Goal: Book appointment/travel/reservation

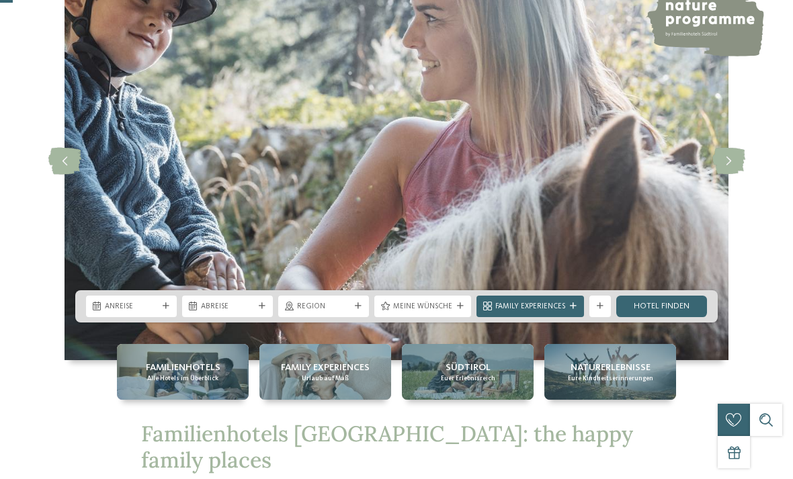
scroll to position [99, 0]
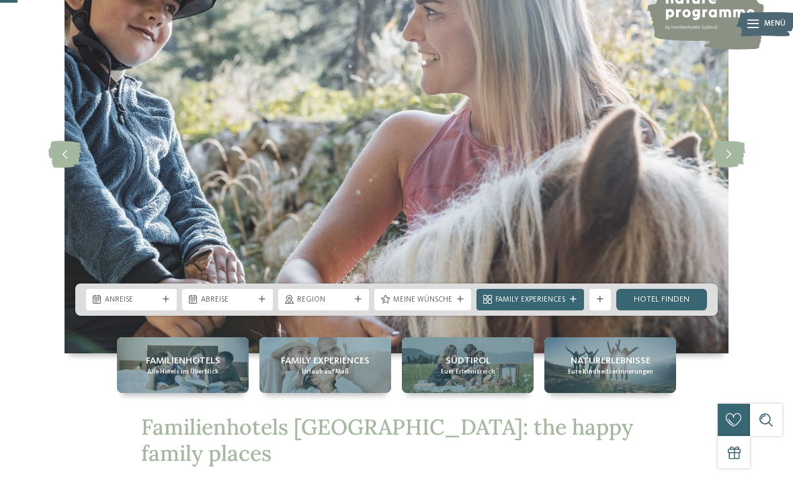
click at [148, 306] on span "Anreise" at bounding box center [131, 300] width 53 height 11
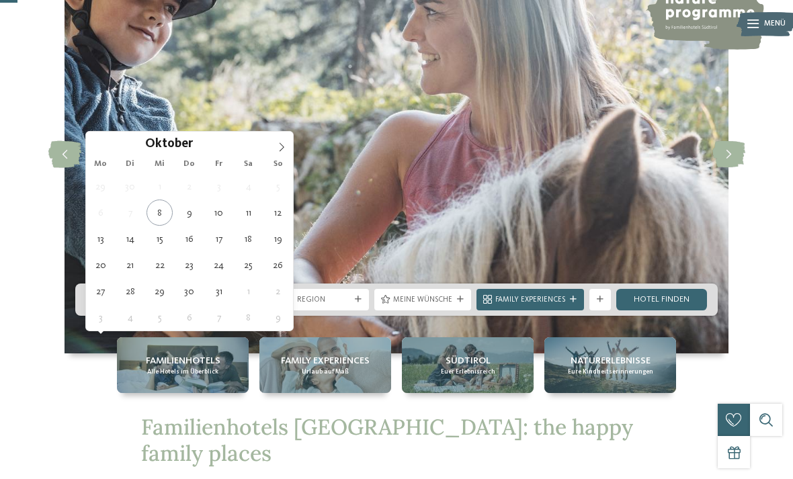
type div "15.10.2025"
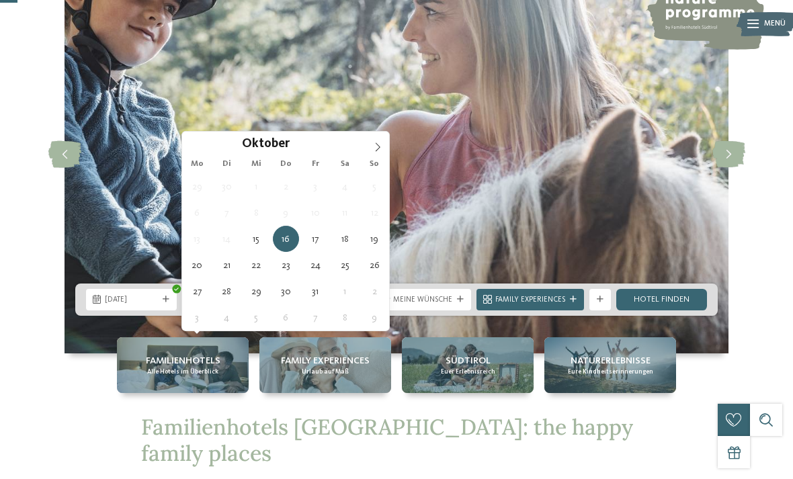
type div "[DATE]"
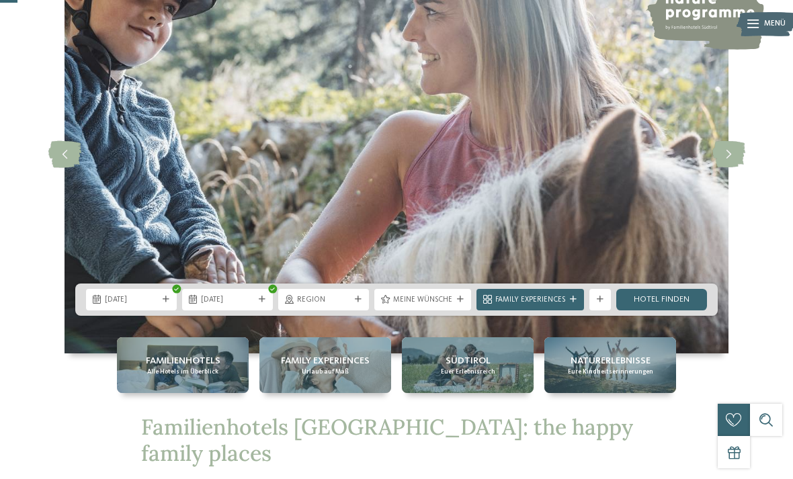
click at [360, 303] on icon at bounding box center [358, 299] width 7 height 7
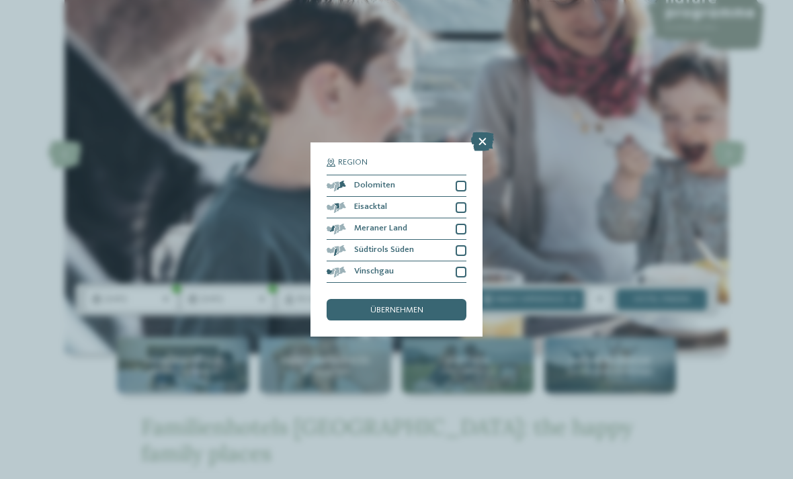
click at [464, 181] on div at bounding box center [460, 186] width 11 height 11
click at [441, 299] on div "übernehmen" at bounding box center [396, 309] width 140 height 21
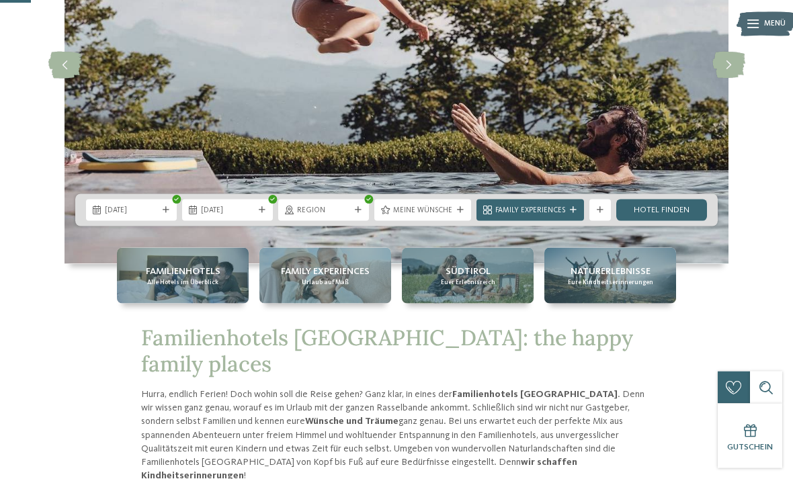
scroll to position [189, 0]
click at [457, 213] on icon at bounding box center [460, 209] width 7 height 7
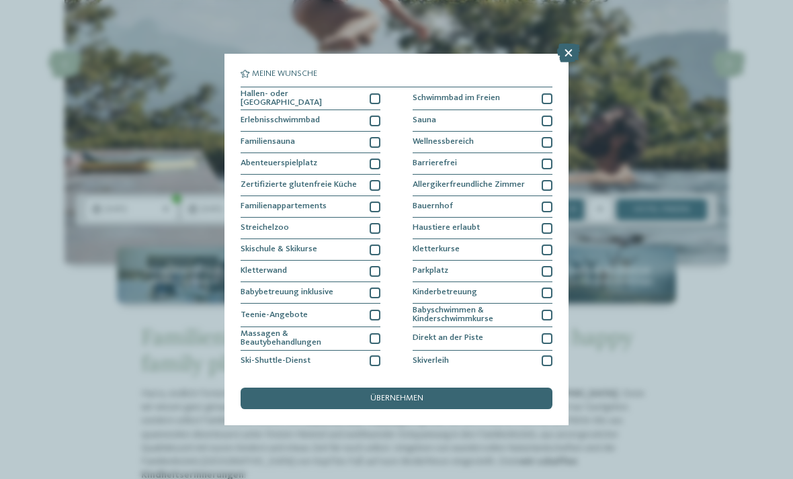
click at [640, 120] on div "Meine Wünsche Hallen- oder Schleusenbad Schwimmbad im Freien" at bounding box center [396, 239] width 793 height 479
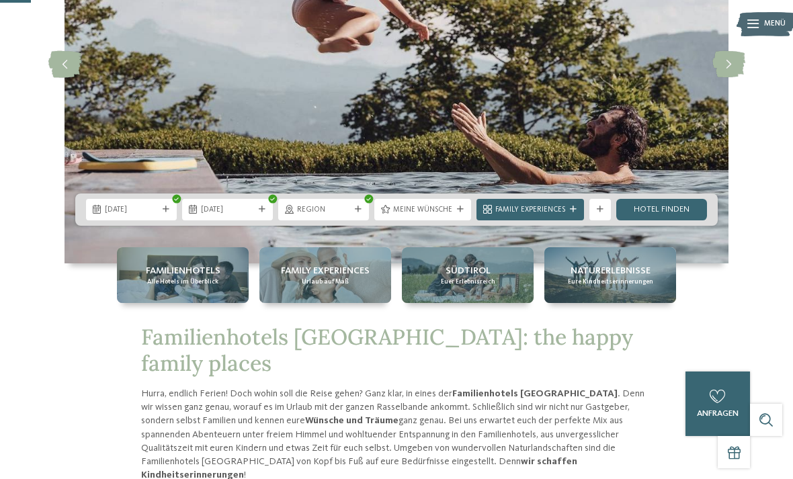
click at [671, 220] on link "Hotel finden" at bounding box center [661, 209] width 91 height 21
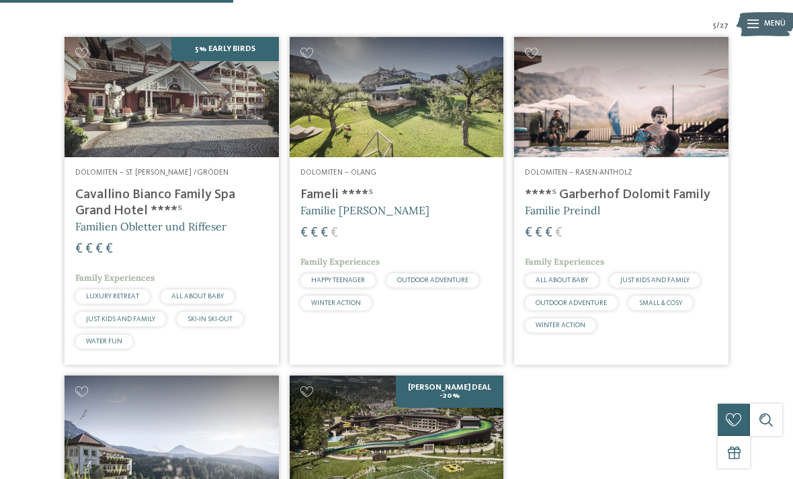
scroll to position [348, 0]
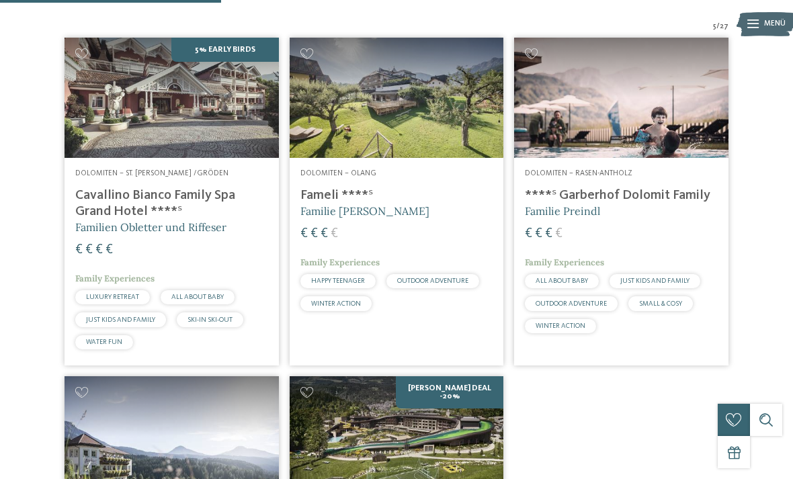
click at [695, 204] on h4 "****ˢ Garberhof Dolomit Family" at bounding box center [621, 195] width 193 height 16
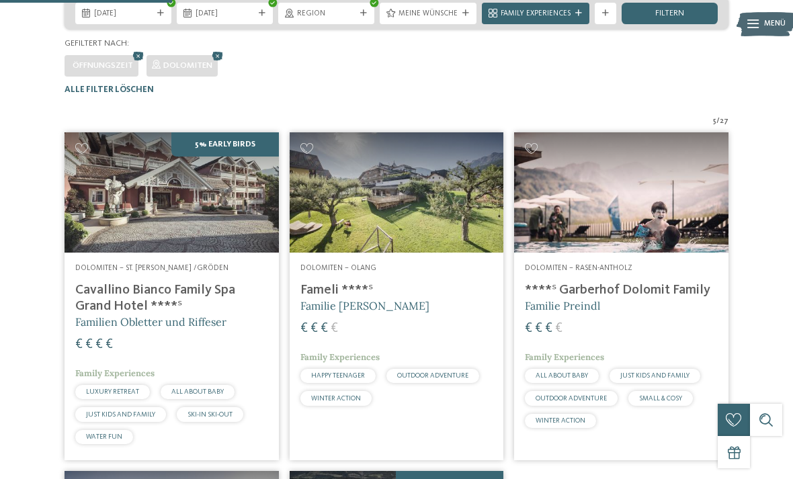
scroll to position [271, 0]
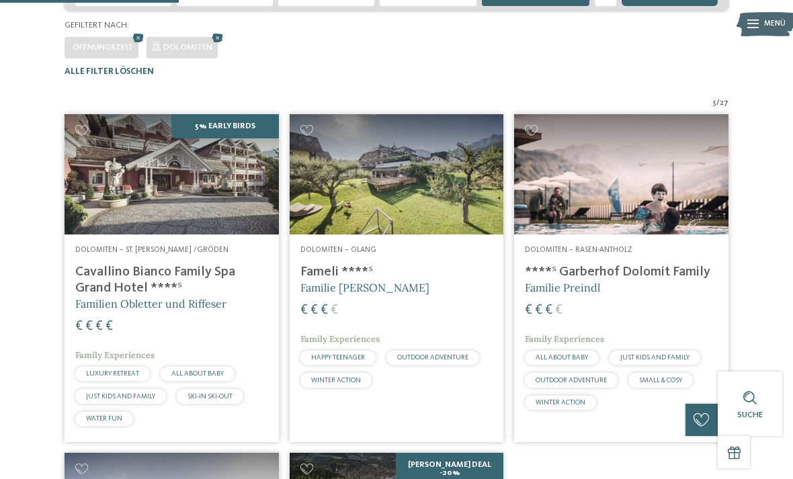
click at [448, 222] on img at bounding box center [397, 174] width 214 height 120
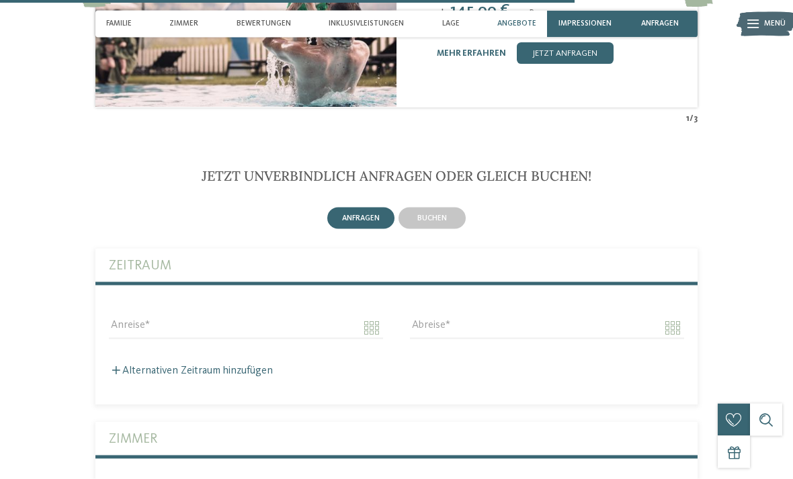
scroll to position [3233, 0]
click at [442, 214] on span "buchen" at bounding box center [432, 218] width 30 height 8
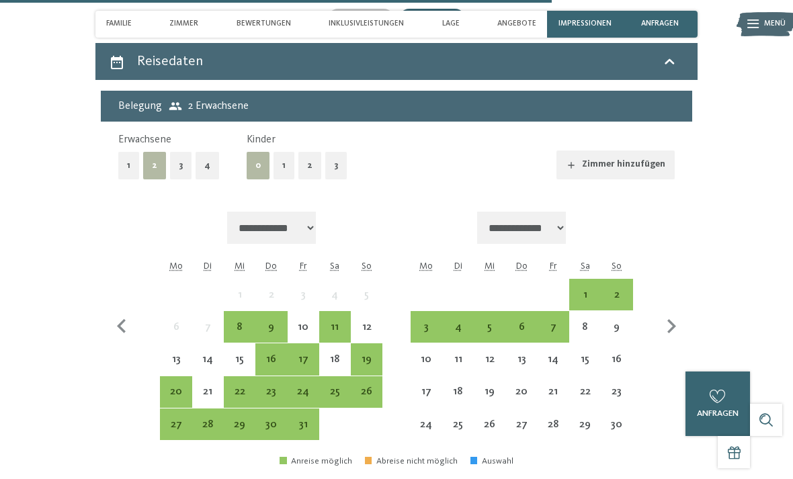
scroll to position [3432, 0]
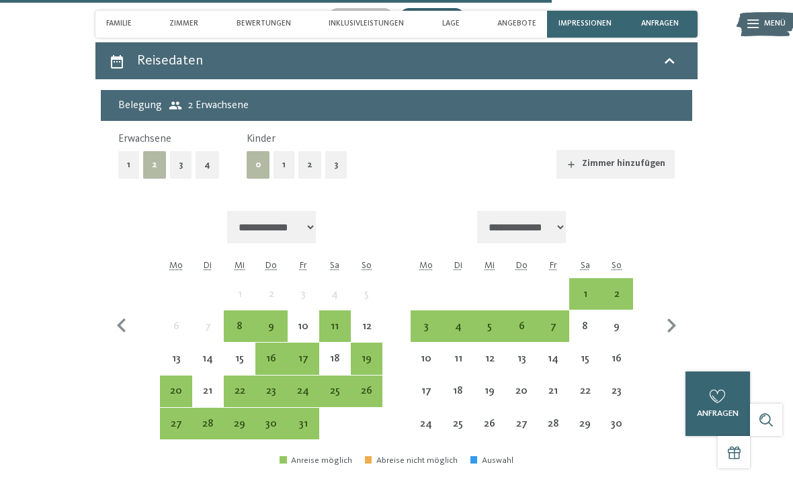
click at [270, 353] on div "16" at bounding box center [271, 367] width 29 height 29
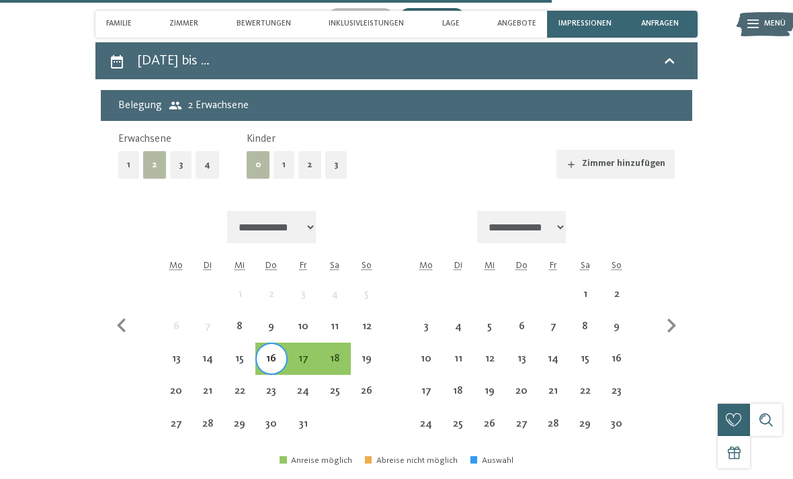
click at [339, 353] on div "18" at bounding box center [334, 367] width 29 height 29
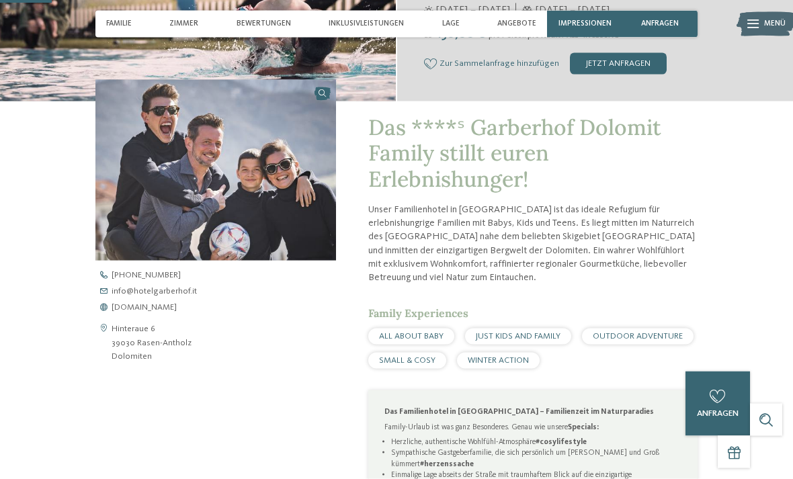
scroll to position [0, 0]
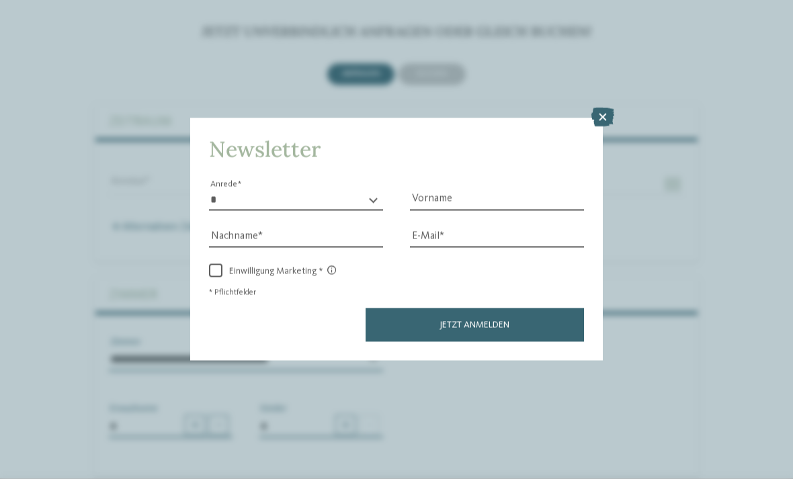
scroll to position [2700, 0]
click at [593, 108] on icon at bounding box center [602, 117] width 23 height 19
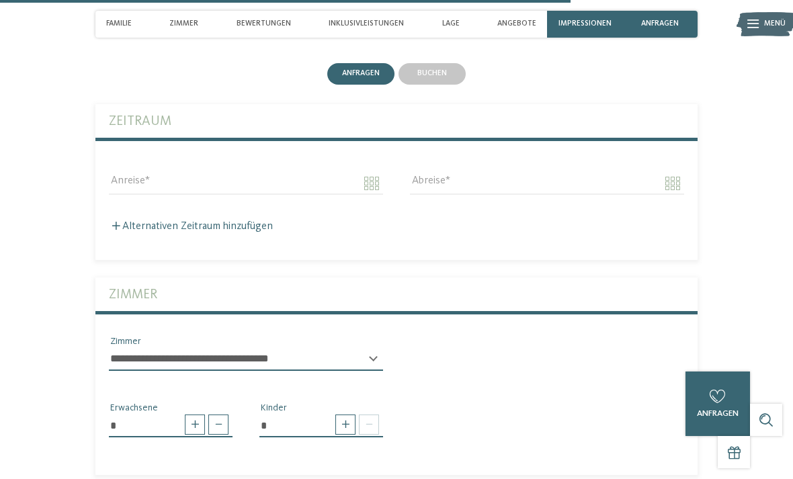
click at [440, 70] on div "buchen" at bounding box center [431, 73] width 67 height 21
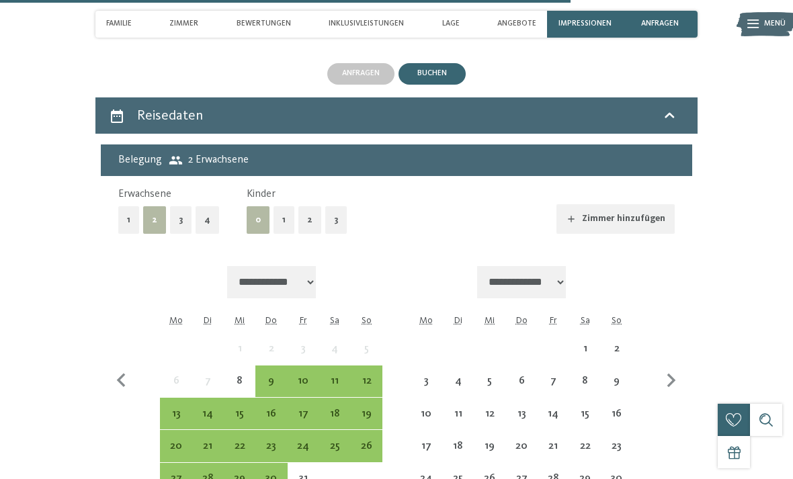
click at [240, 408] on div "15" at bounding box center [239, 422] width 29 height 29
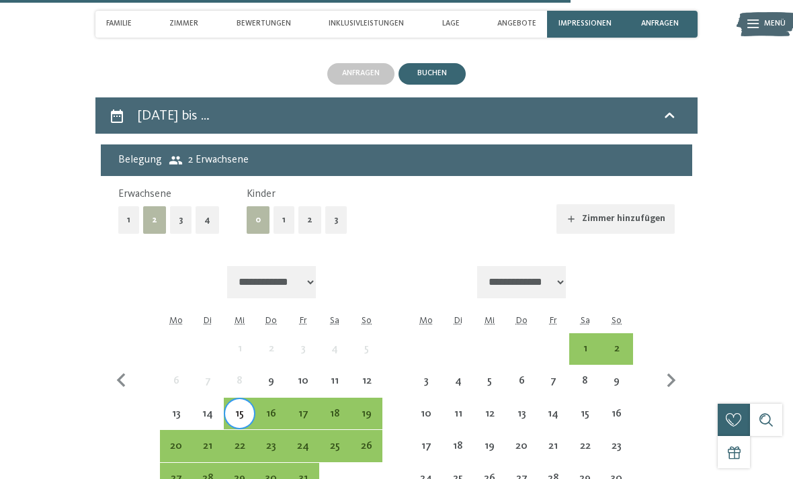
click at [339, 408] on div "18" at bounding box center [334, 422] width 29 height 29
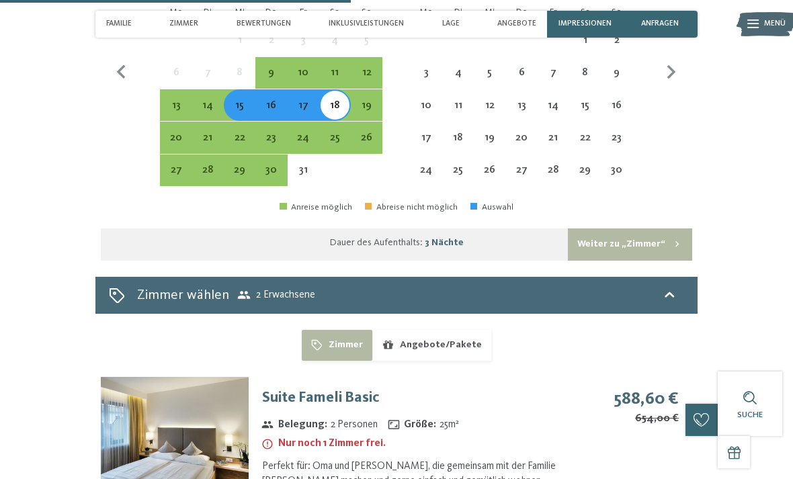
scroll to position [3029, 0]
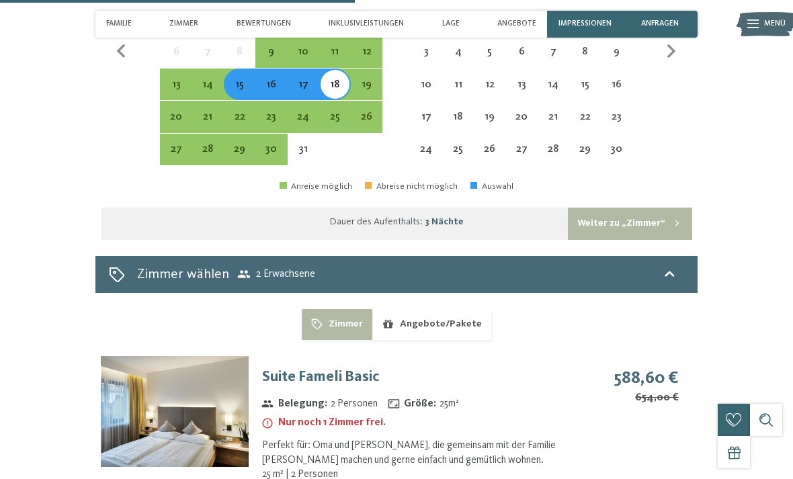
click at [638, 265] on div "Zimmer wählen 2 Erwachsene" at bounding box center [396, 274] width 575 height 19
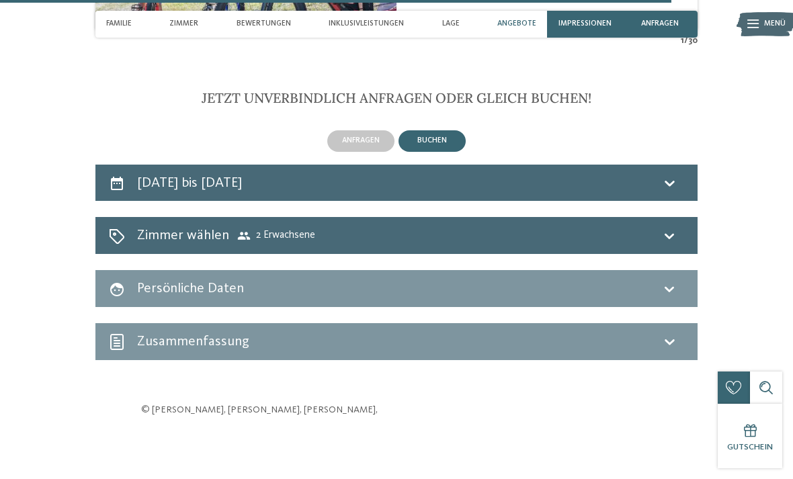
scroll to position [2630, 0]
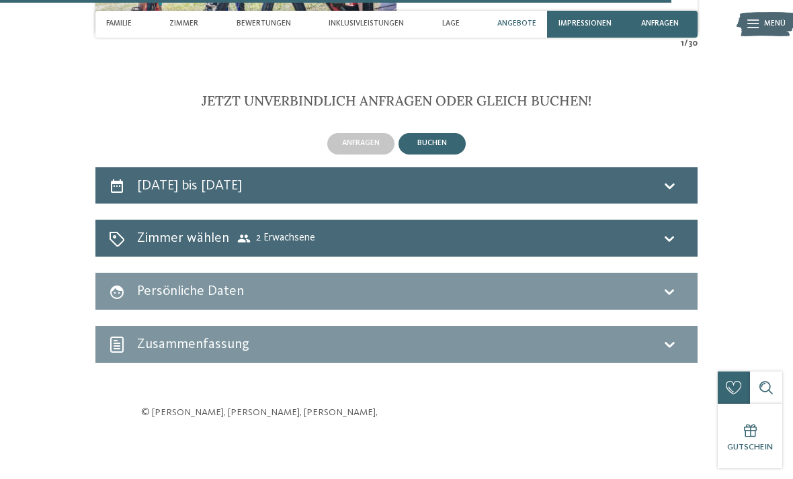
click at [546, 228] on div "Zimmer wählen 2 Erwachsene" at bounding box center [396, 237] width 575 height 19
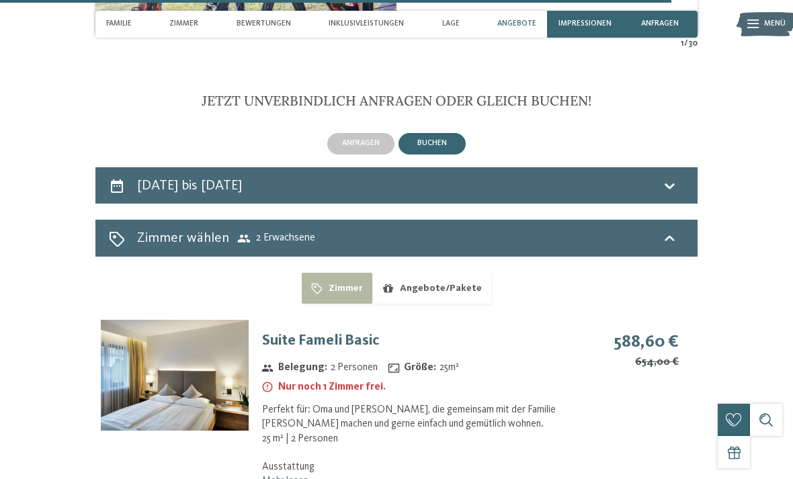
click at [293, 232] on span "2 Erwachsene" at bounding box center [276, 238] width 78 height 13
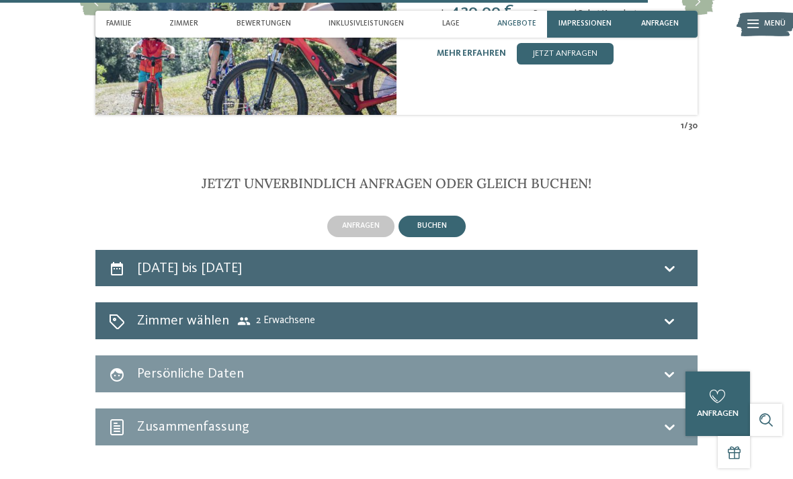
scroll to position [2552, 0]
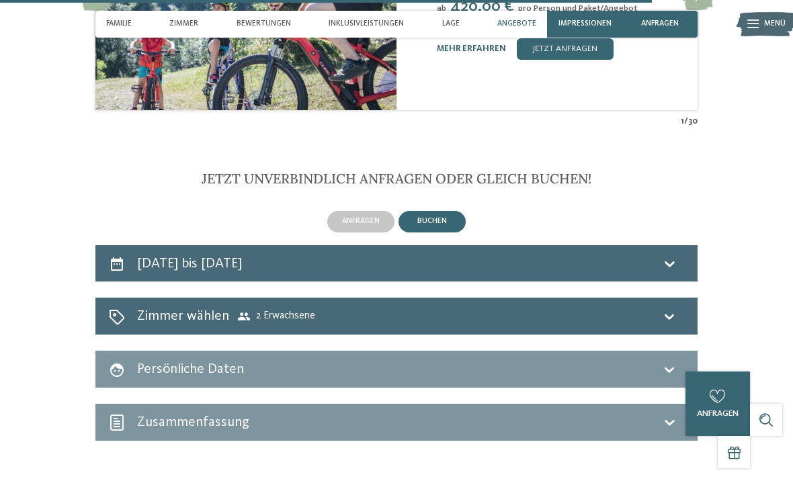
click at [384, 306] on div "Zimmer wählen 2 Erwachsene" at bounding box center [396, 315] width 575 height 19
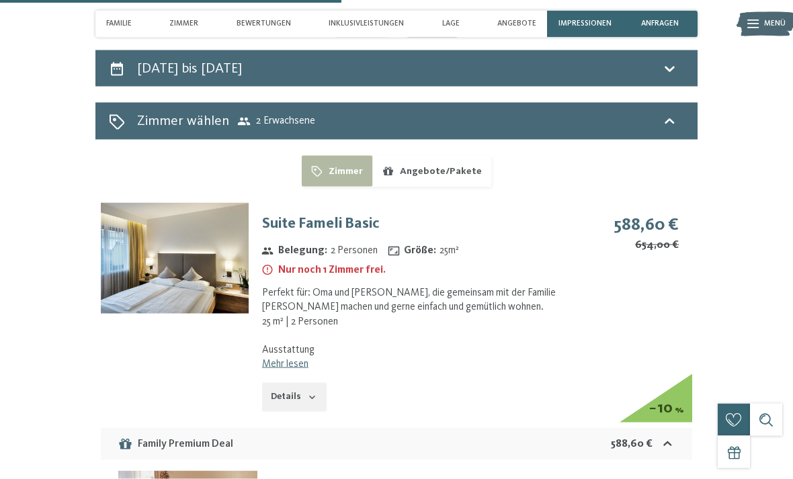
scroll to position [2748, 0]
click at [298, 114] on span "2 Erwachsene" at bounding box center [276, 120] width 78 height 13
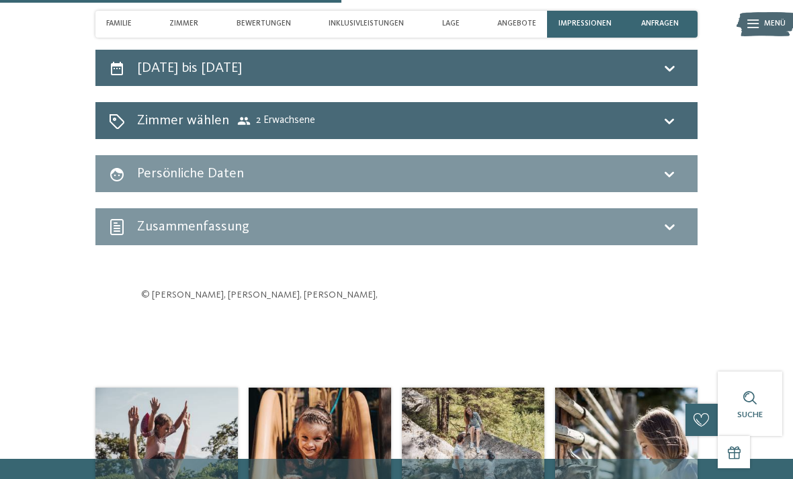
click at [663, 113] on icon at bounding box center [669, 121] width 16 height 16
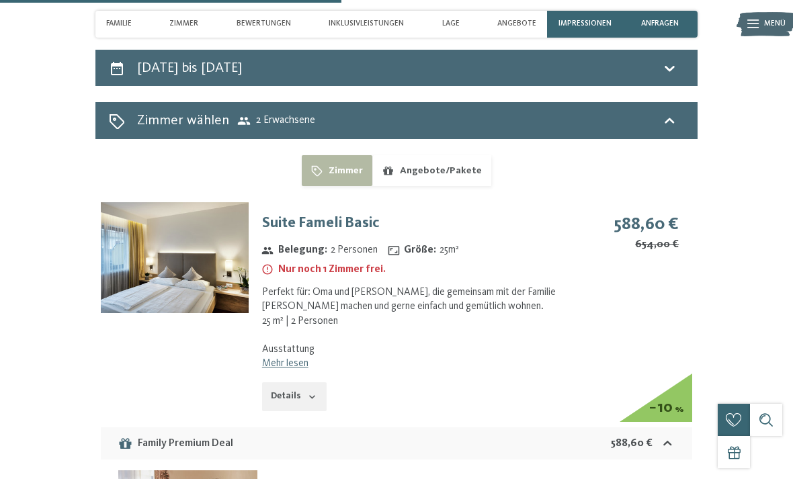
click at [658, 58] on div "15. Oktober bis 18. Oktober 2025" at bounding box center [396, 67] width 575 height 19
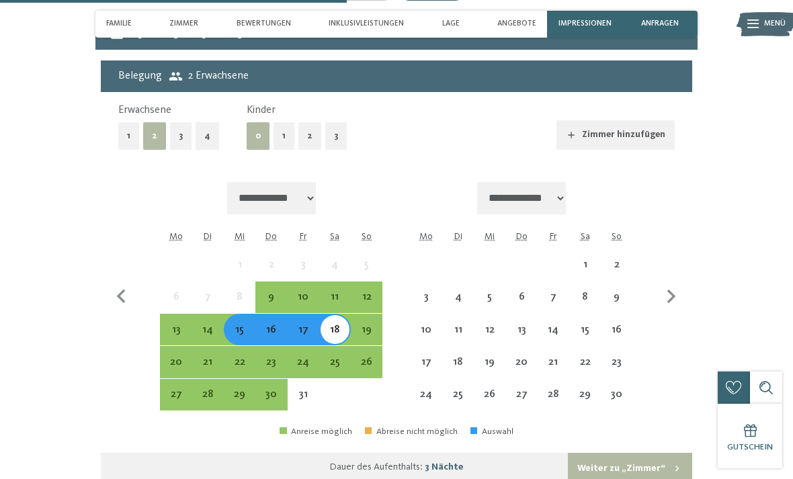
click at [334, 122] on button "3" at bounding box center [335, 136] width 21 height 28
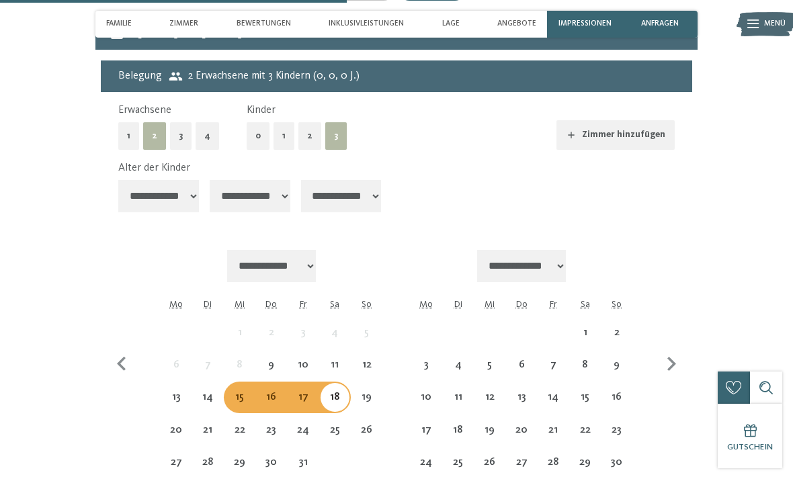
click at [178, 180] on select "**********" at bounding box center [158, 196] width 81 height 32
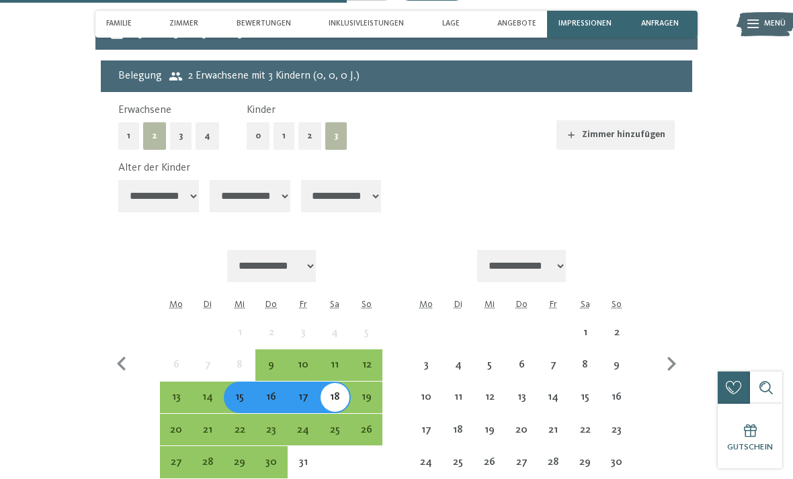
select select "**"
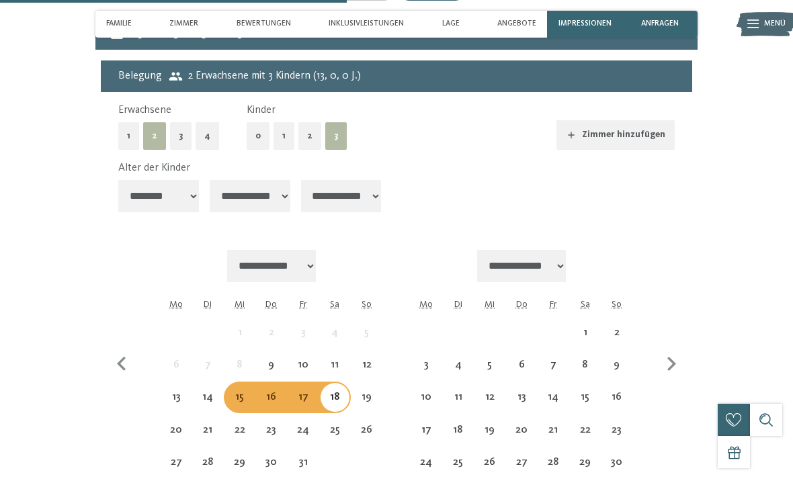
click at [256, 180] on select "**********" at bounding box center [250, 196] width 81 height 32
click at [260, 180] on select "**********" at bounding box center [250, 196] width 81 height 32
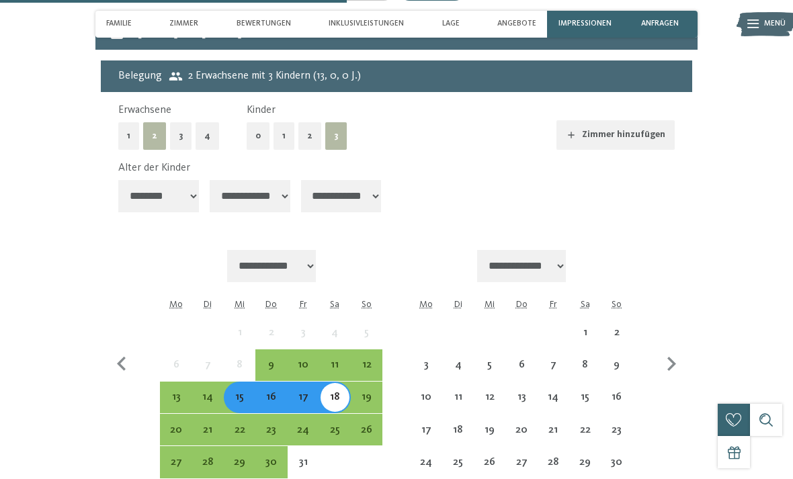
select select "**"
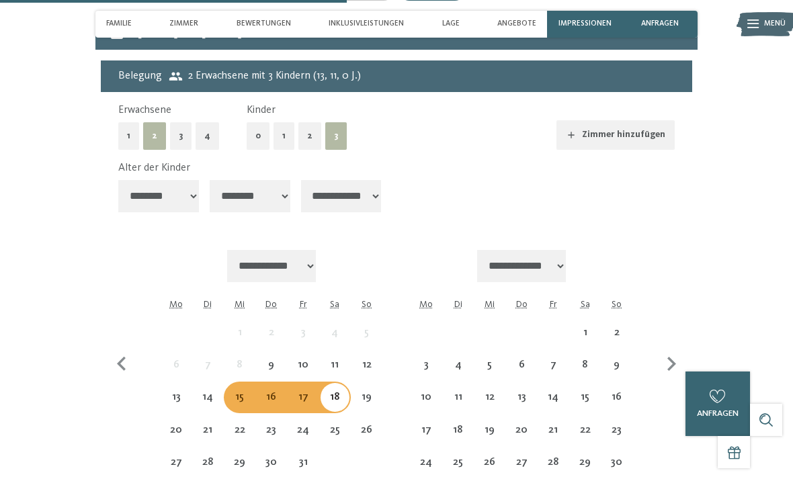
click at [339, 183] on select "**********" at bounding box center [341, 196] width 81 height 32
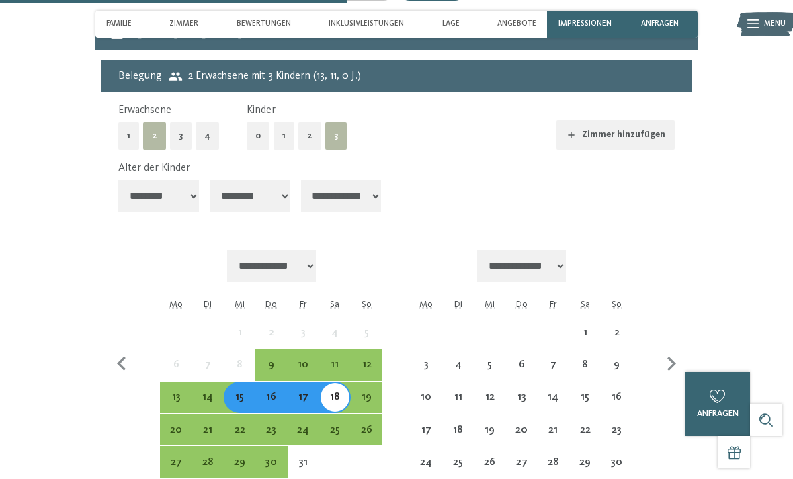
select select "*"
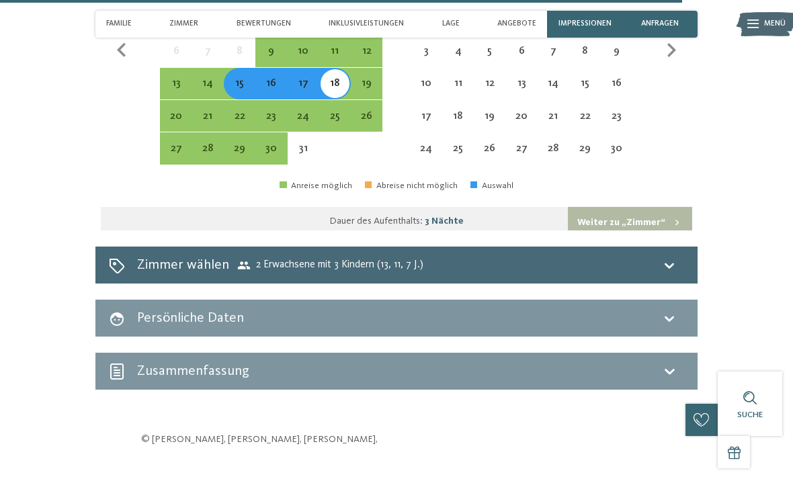
click at [669, 257] on icon at bounding box center [669, 265] width 16 height 16
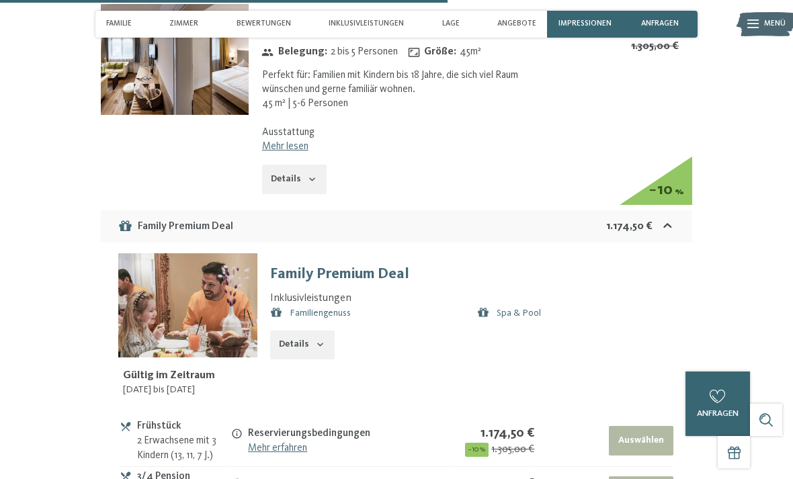
scroll to position [2947, 0]
click at [305, 140] on link "Mehr lesen" at bounding box center [285, 145] width 46 height 11
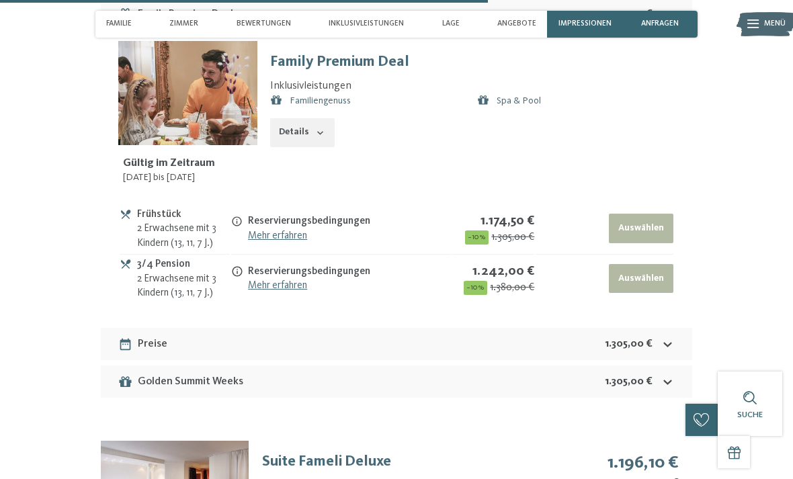
scroll to position [3317, 0]
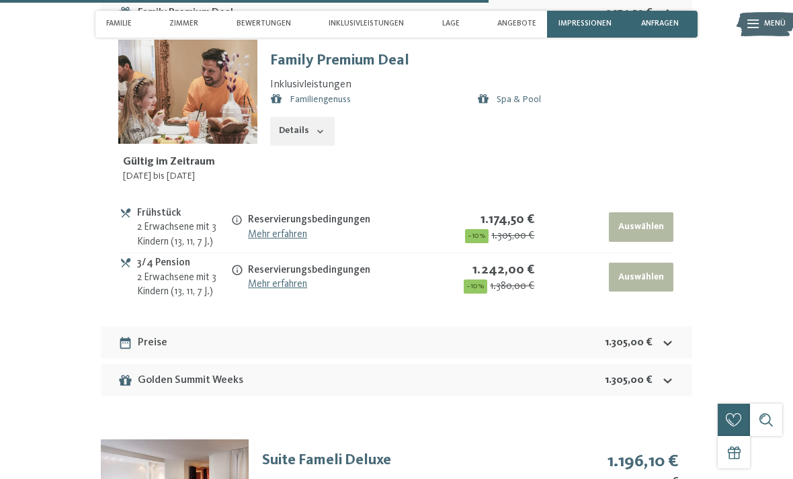
click at [302, 233] on link "Mehr erfahren" at bounding box center [277, 234] width 59 height 11
click at [243, 266] on icon at bounding box center [237, 270] width 12 height 12
click at [298, 284] on link "Mehr erfahren" at bounding box center [277, 284] width 59 height 11
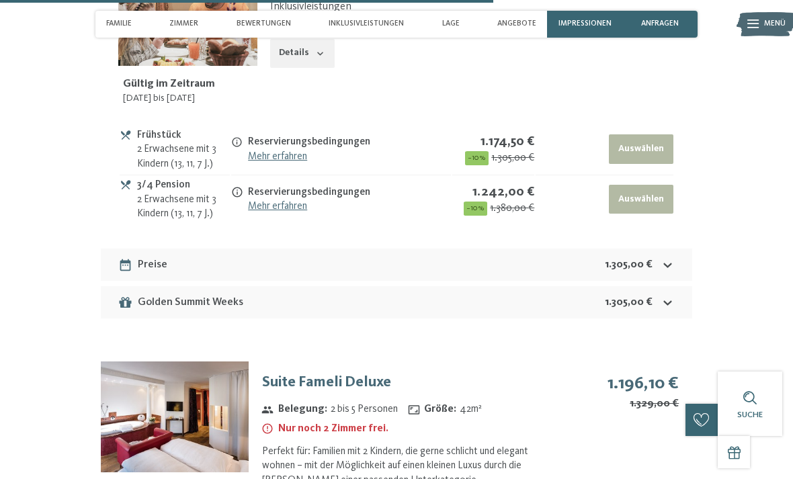
scroll to position [3401, 0]
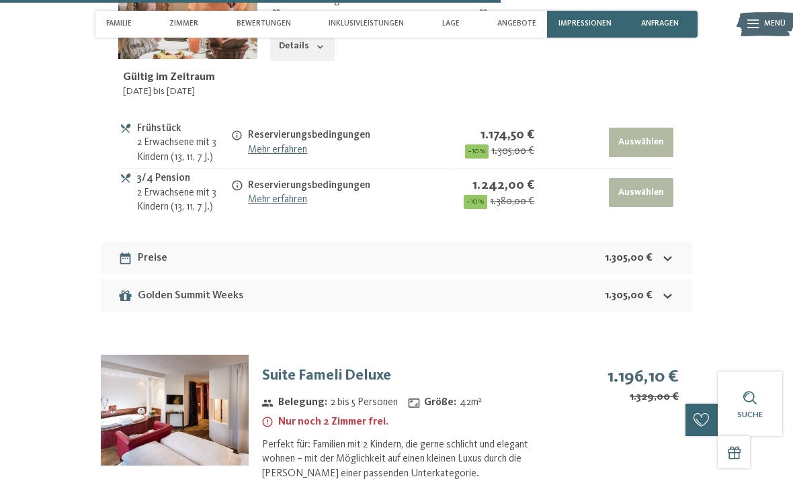
click at [662, 289] on icon at bounding box center [667, 296] width 14 height 14
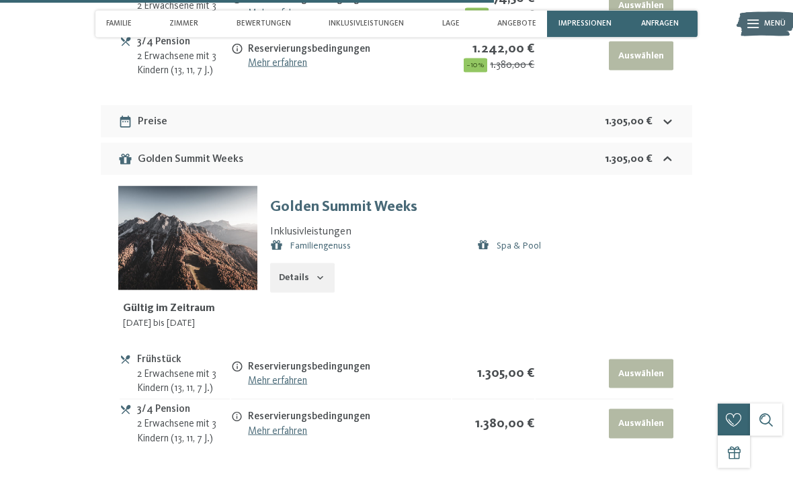
scroll to position [3538, 0]
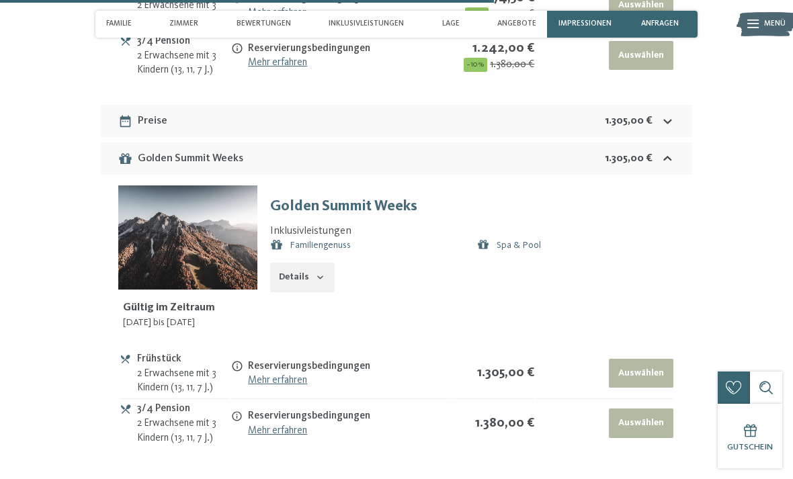
click at [323, 272] on icon "button" at bounding box center [320, 277] width 11 height 11
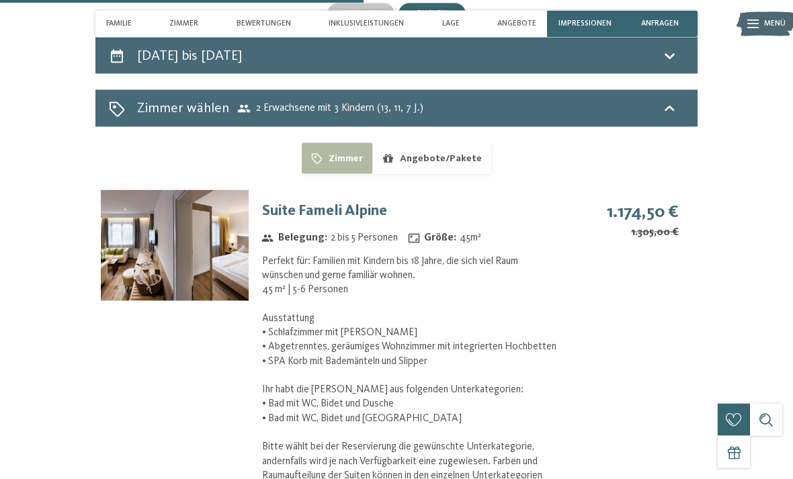
scroll to position [2764, 0]
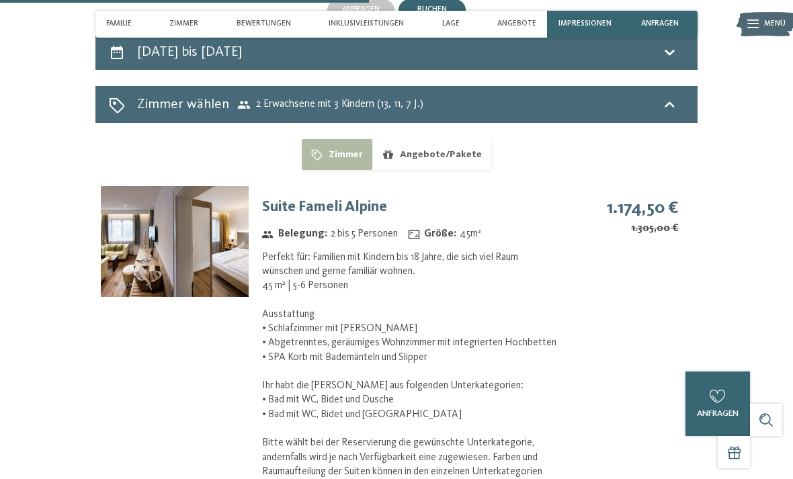
click at [218, 245] on img at bounding box center [175, 241] width 148 height 111
click at [775, 18] on div "Menü" at bounding box center [774, 24] width 21 height 27
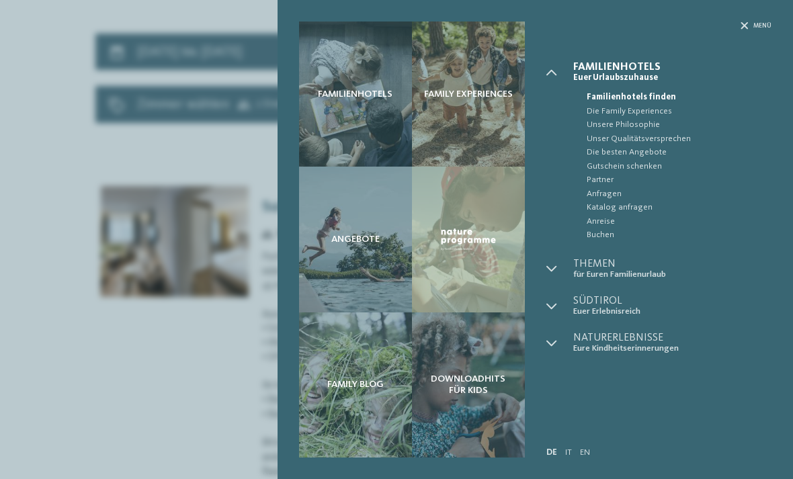
click at [760, 24] on span "Menü" at bounding box center [762, 25] width 18 height 9
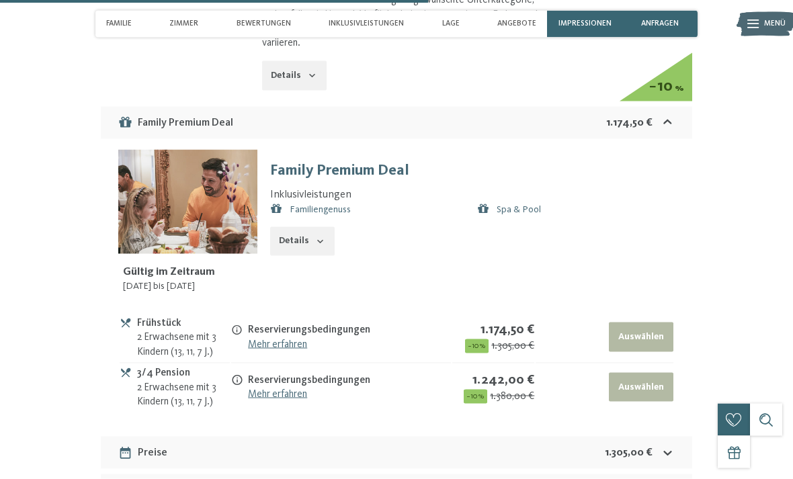
scroll to position [3208, 0]
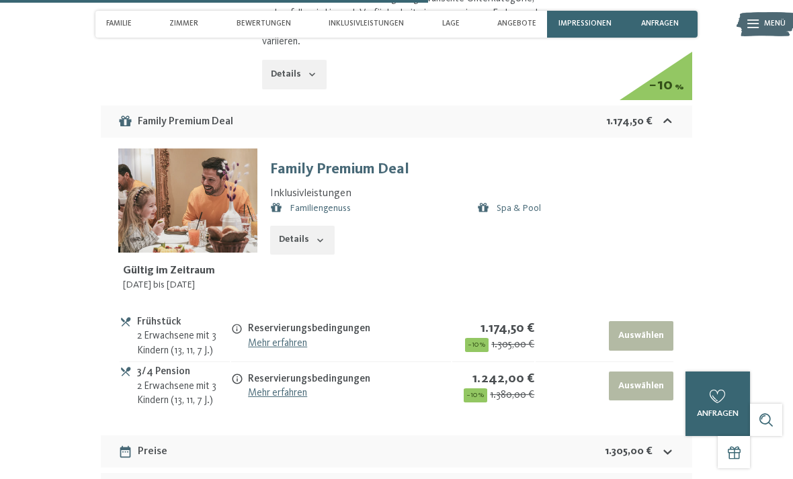
click at [347, 204] on link "Familiengenuss" at bounding box center [320, 208] width 61 height 9
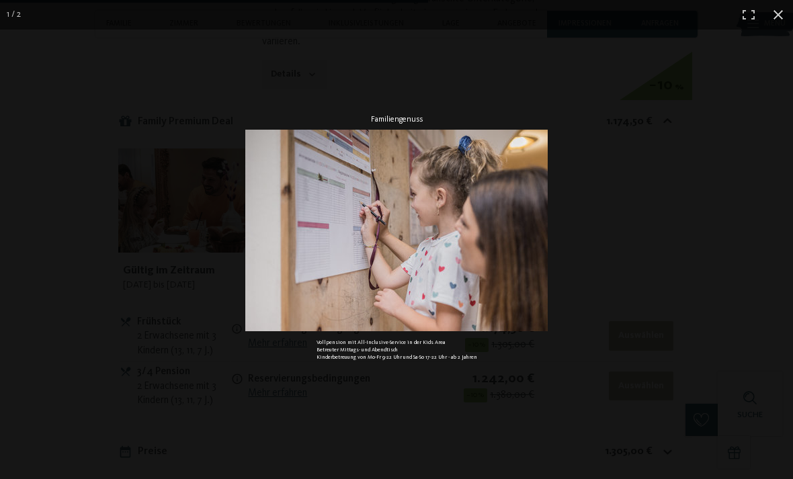
click at [752, 172] on div "Familiengenuss Vollpension mit All-Inclusive-Service in der Kids Area Betreuter…" at bounding box center [396, 239] width 793 height 479
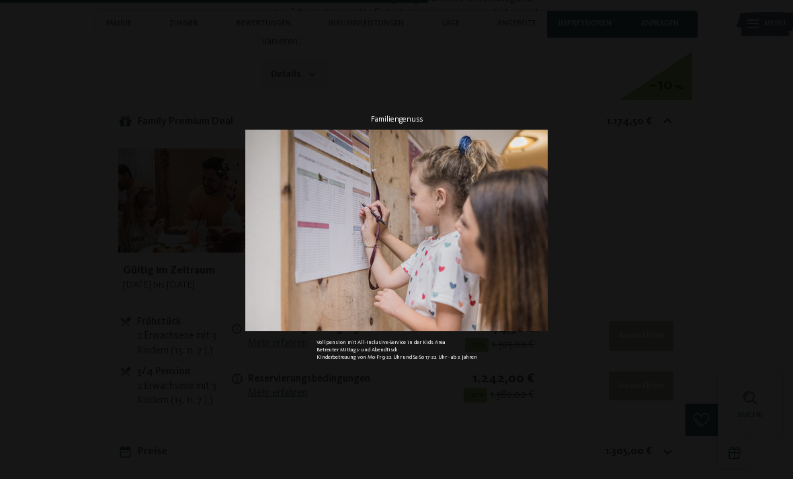
click at [729, 201] on div "Familiengenuss Vollpension mit All-Inclusive-Service in der Kids Area Betreuter…" at bounding box center [396, 239] width 793 height 479
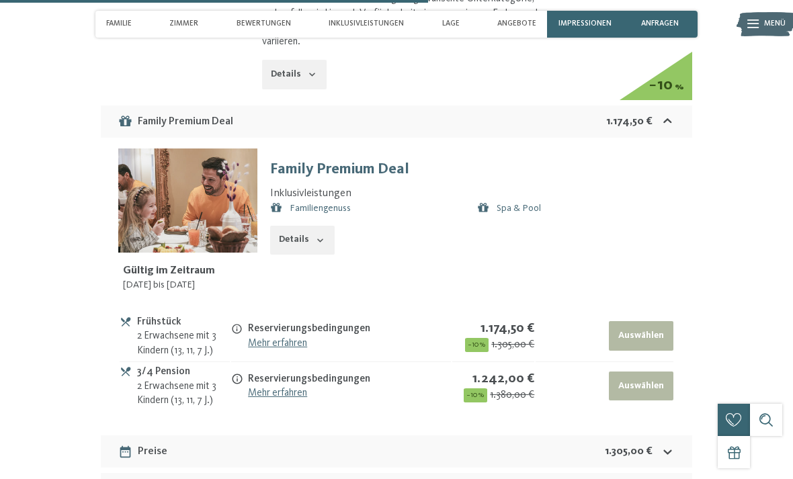
click at [790, 10] on img at bounding box center [765, 24] width 59 height 30
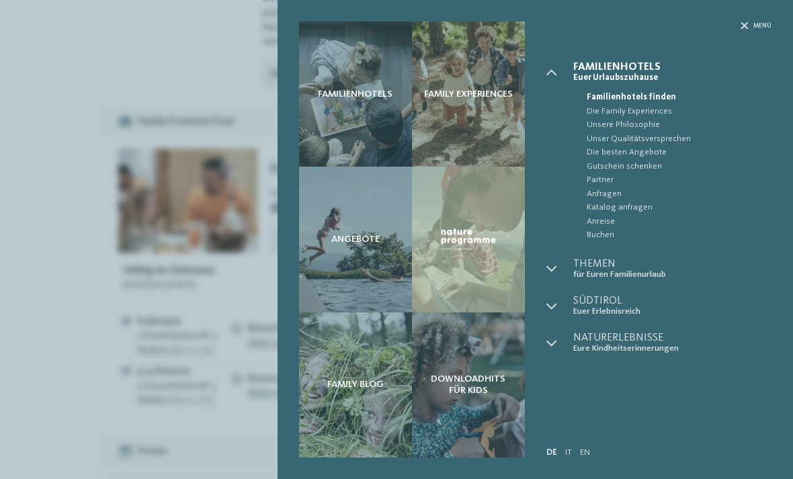
click at [754, 28] on span "Menü" at bounding box center [762, 25] width 18 height 9
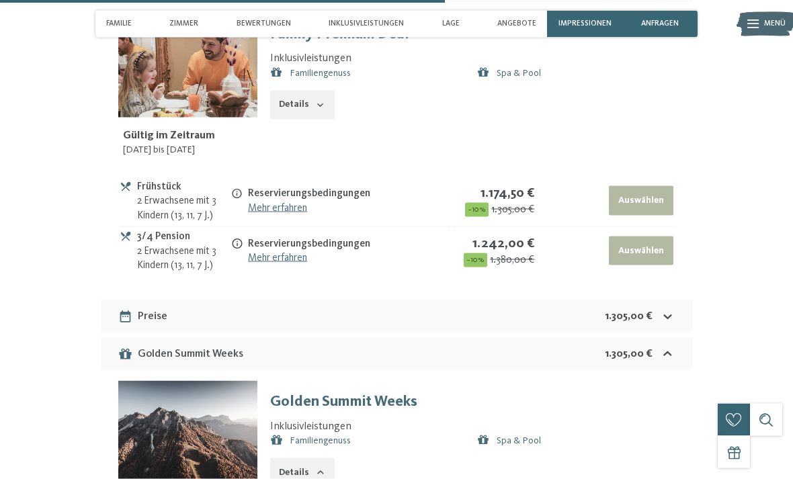
scroll to position [3344, 0]
click at [667, 308] on div "1.305,00 €" at bounding box center [640, 316] width 70 height 16
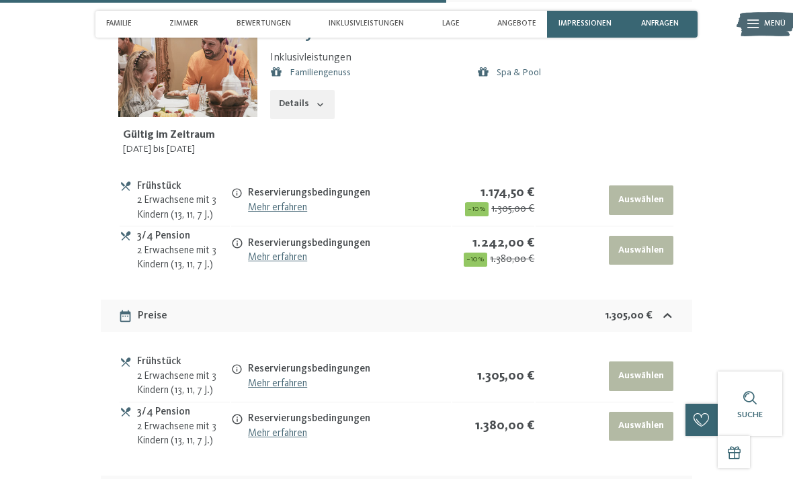
click at [669, 309] on icon at bounding box center [667, 316] width 14 height 14
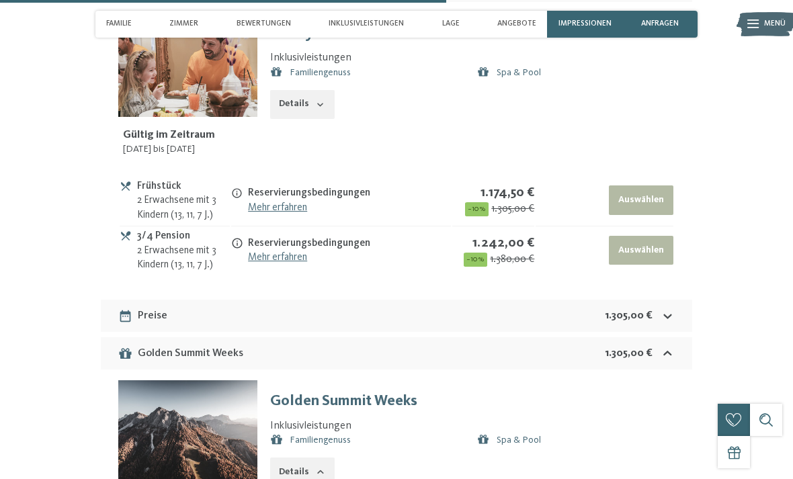
click at [654, 237] on button "Auswählen" at bounding box center [641, 251] width 64 height 30
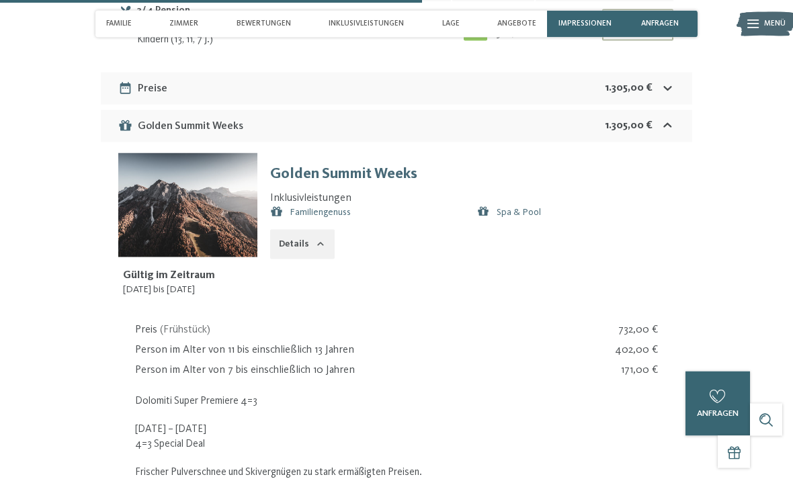
scroll to position [3612, 0]
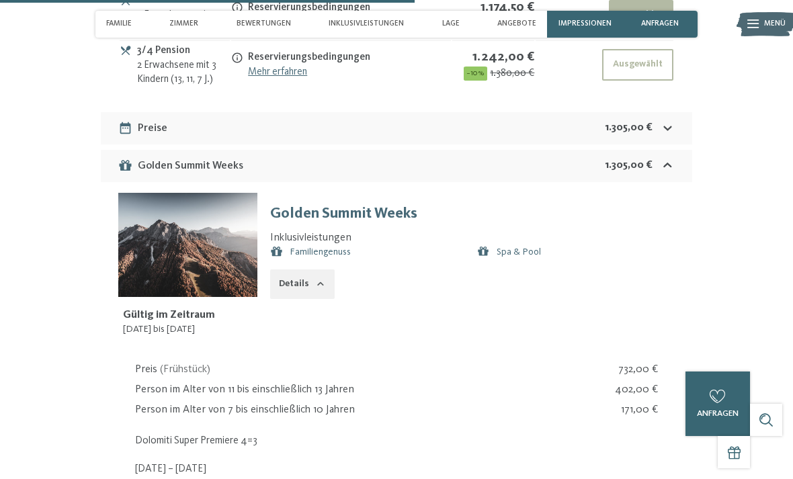
click at [374, 30] on div "Inklusivleistungen" at bounding box center [366, 24] width 86 height 27
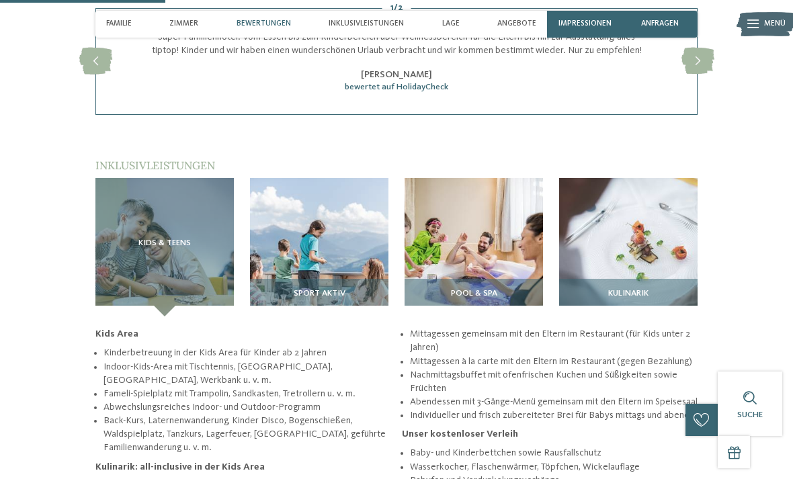
scroll to position [1359, 0]
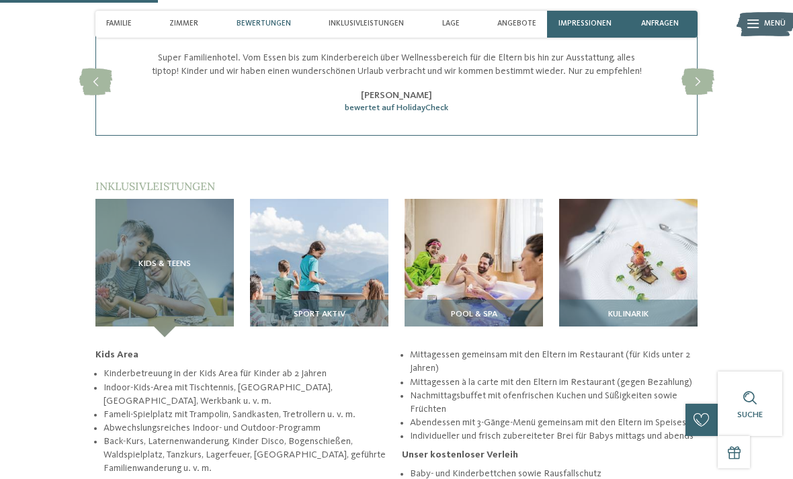
click at [332, 259] on img at bounding box center [319, 268] width 138 height 138
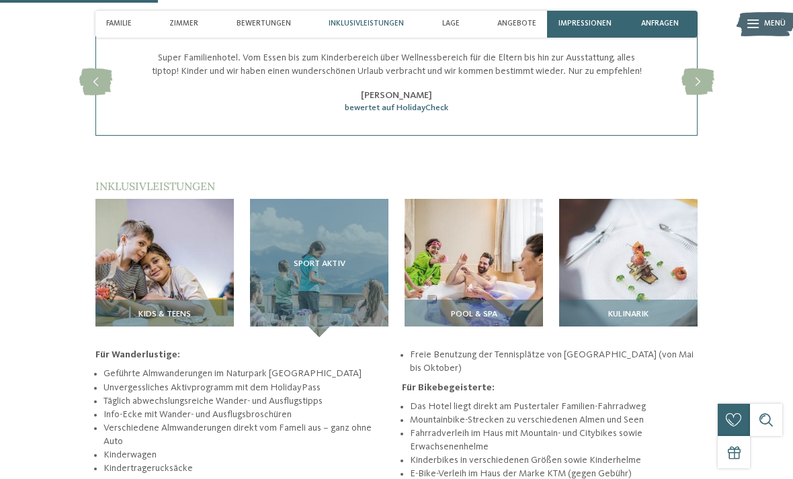
click at [339, 278] on div "Sport Aktiv" at bounding box center [319, 268] width 138 height 138
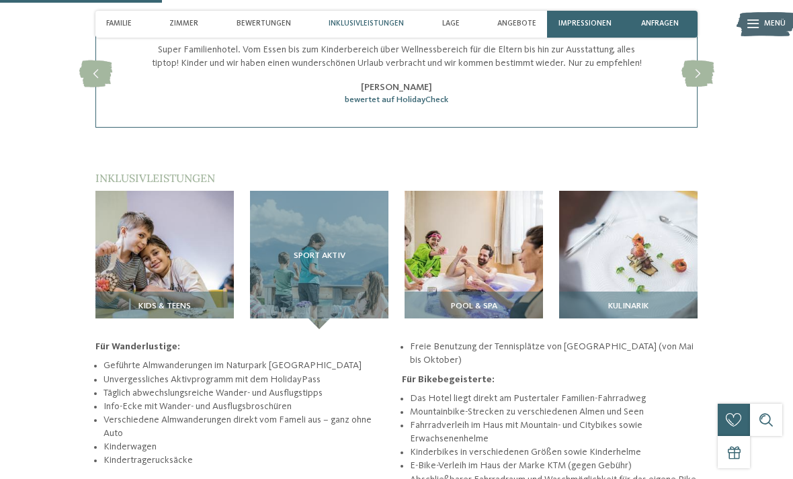
scroll to position [1380, 0]
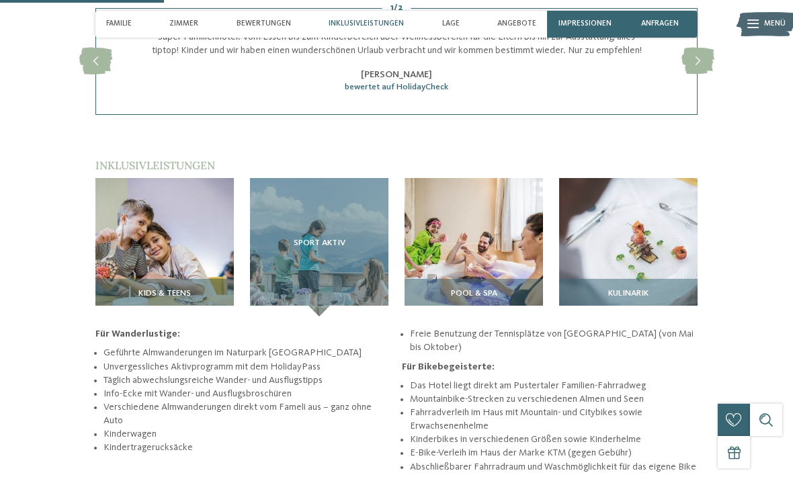
click at [470, 289] on span "Pool & Spa" at bounding box center [474, 293] width 46 height 9
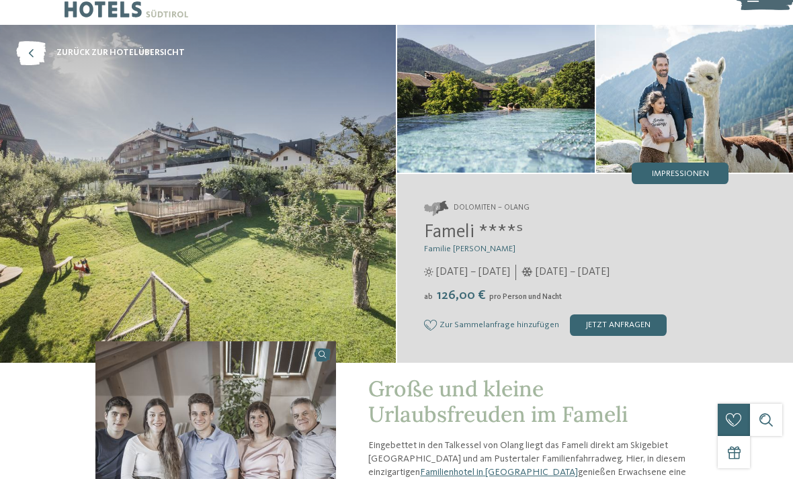
scroll to position [0, 0]
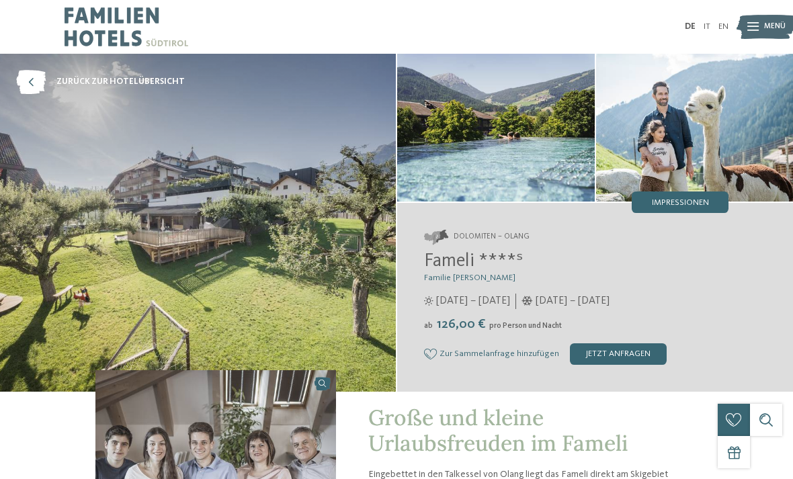
click at [38, 81] on icon at bounding box center [31, 82] width 30 height 24
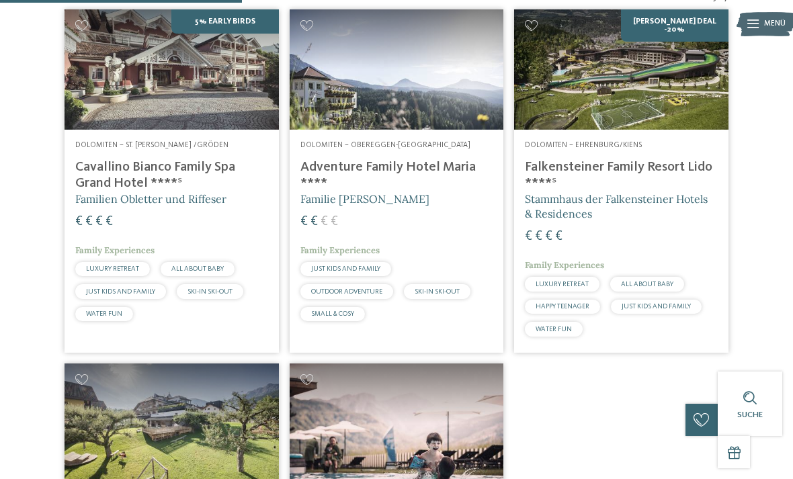
scroll to position [377, 0]
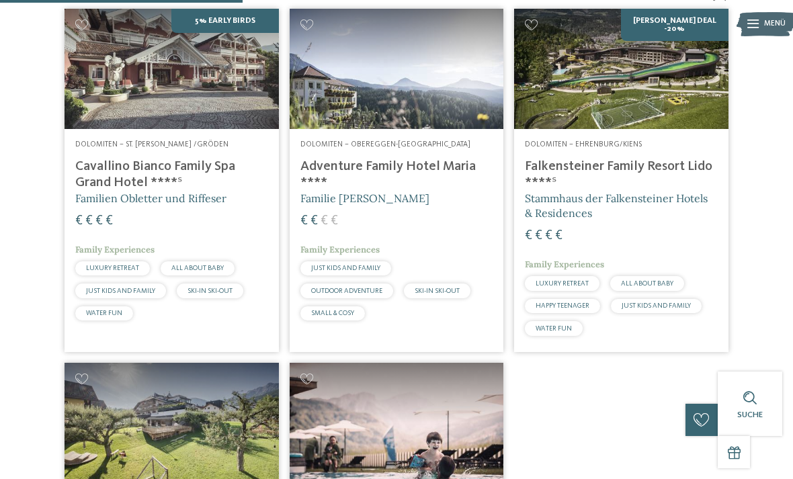
click at [459, 180] on div "Dolomiten – Obereggen-[GEOGRAPHIC_DATA] Adventure Family Hotel Maria **** Famil…" at bounding box center [397, 233] width 214 height 208
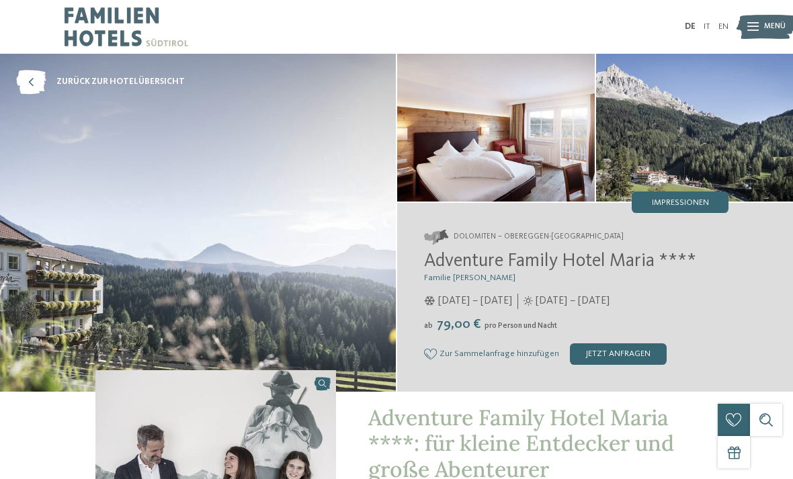
click at [691, 195] on div "Impressionen" at bounding box center [680, 201] width 97 height 21
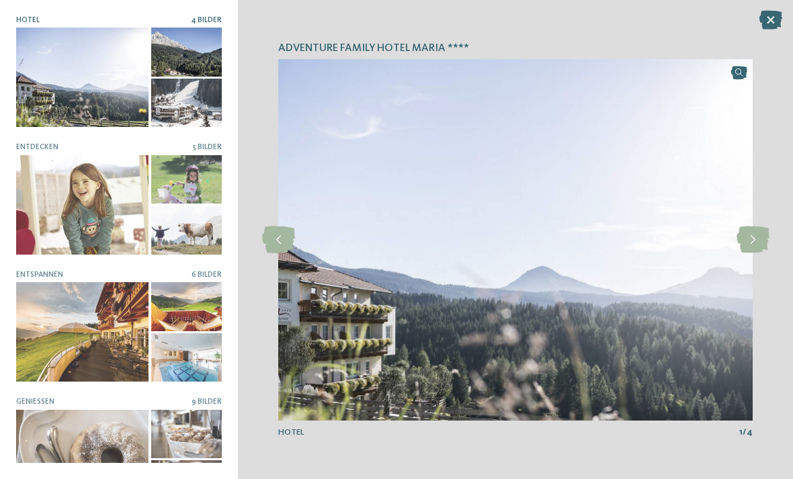
click at [751, 235] on icon at bounding box center [752, 239] width 33 height 27
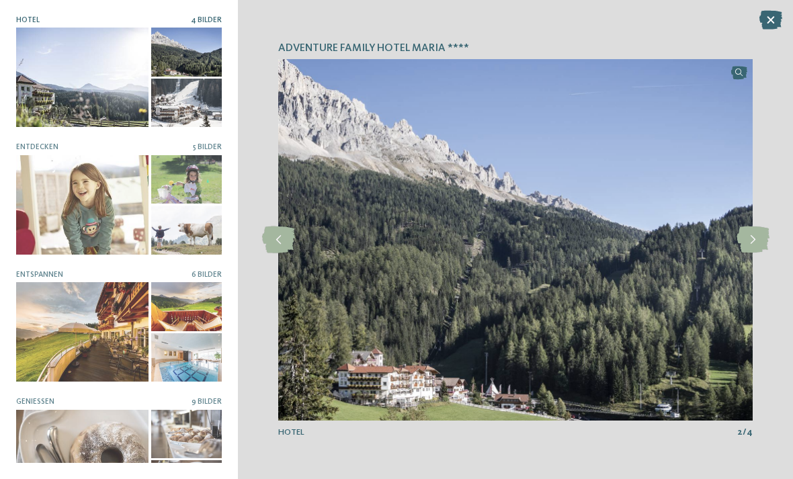
click at [752, 241] on icon at bounding box center [752, 239] width 33 height 27
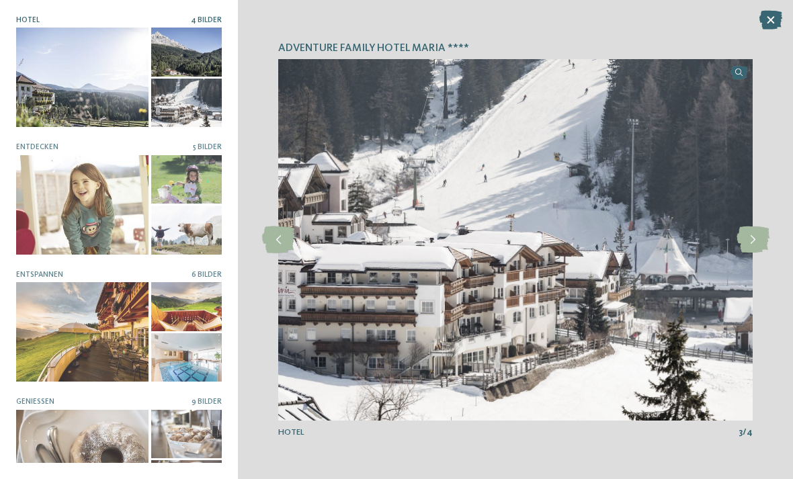
click at [753, 253] on icon at bounding box center [752, 239] width 33 height 27
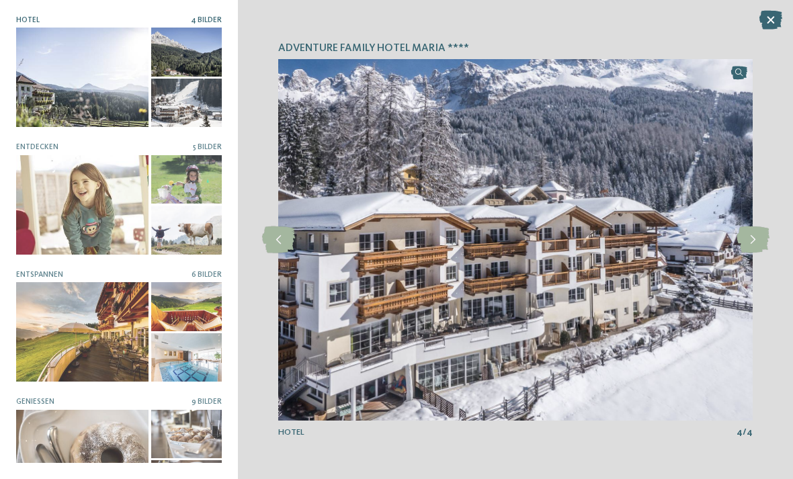
click at [754, 253] on div at bounding box center [753, 240] width 30 height 30
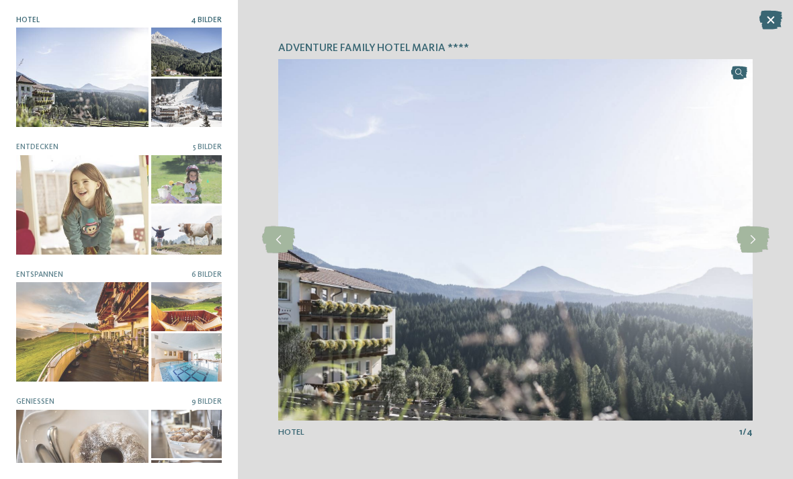
click at [750, 247] on icon at bounding box center [752, 239] width 33 height 27
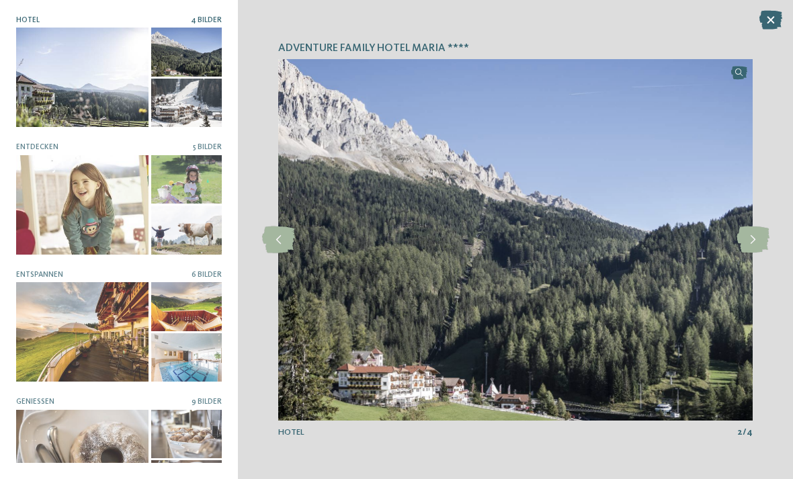
click at [752, 256] on img at bounding box center [515, 239] width 474 height 361
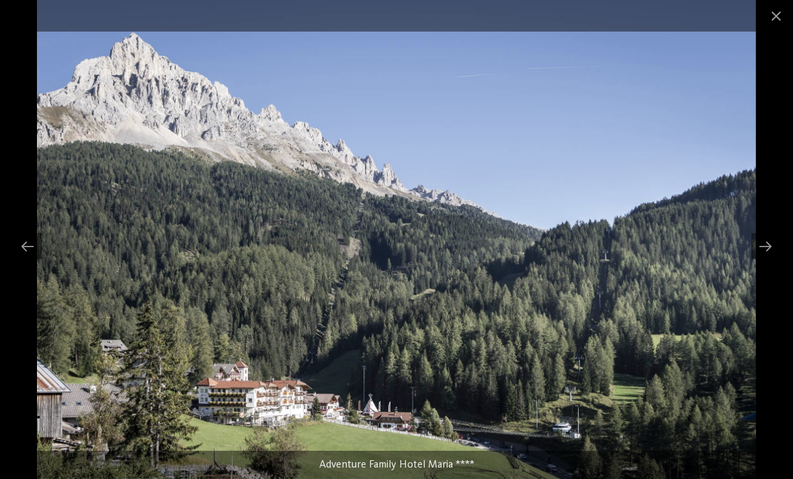
click at [758, 251] on div at bounding box center [765, 246] width 28 height 26
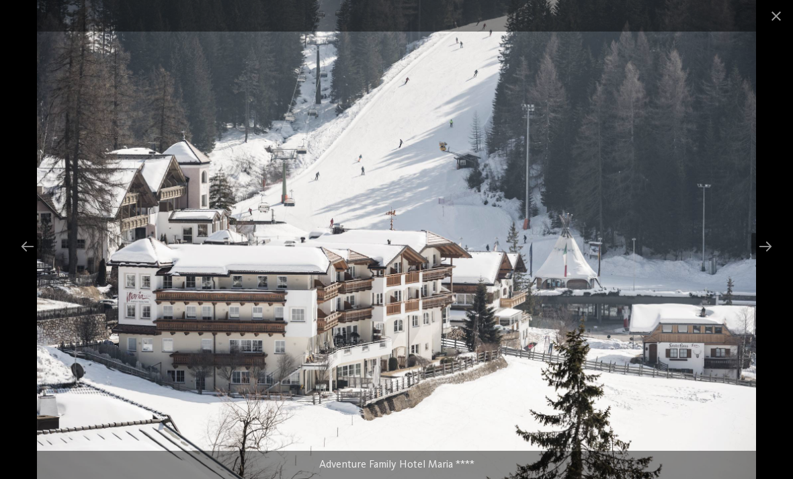
click at [766, 253] on div at bounding box center [765, 246] width 28 height 26
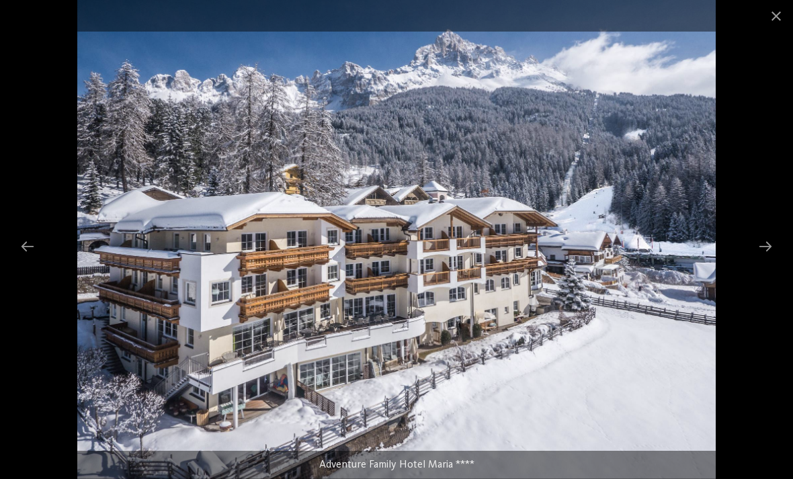
click at [764, 253] on div at bounding box center [765, 246] width 28 height 26
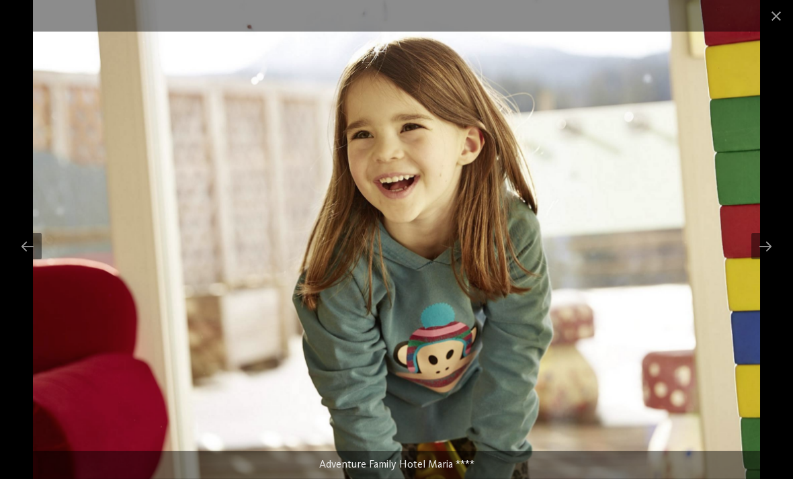
click at [773, 14] on span at bounding box center [776, 16] width 34 height 32
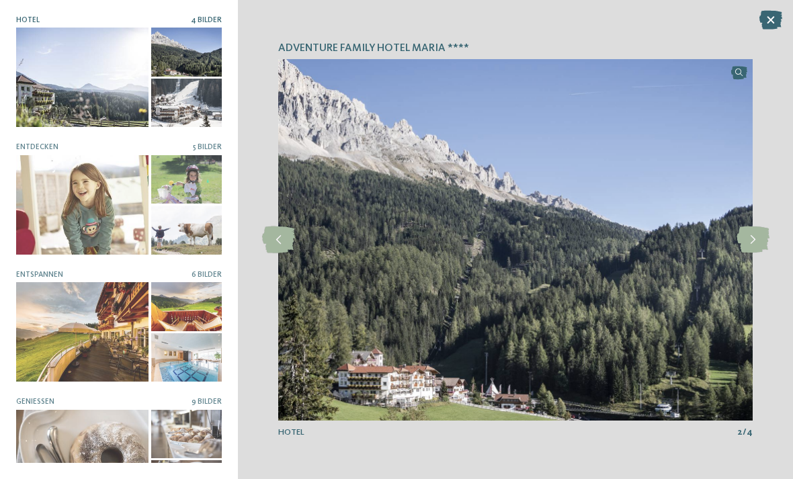
click at [780, 23] on icon at bounding box center [770, 20] width 23 height 19
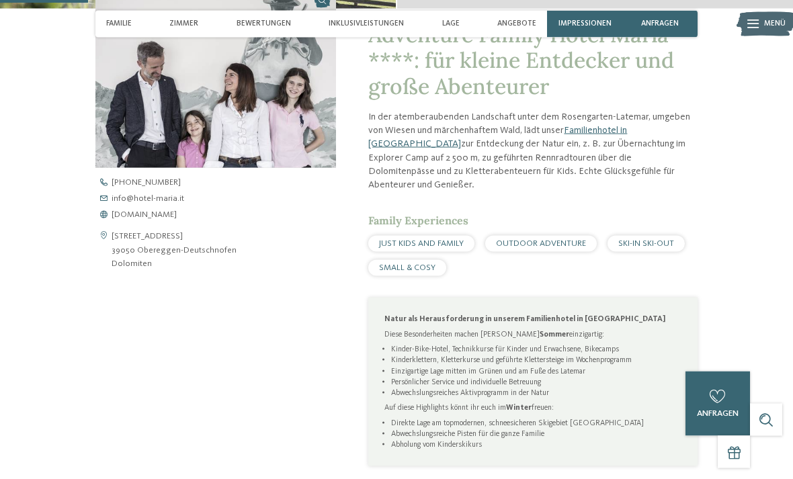
scroll to position [365, 0]
